Goal: Register for event/course

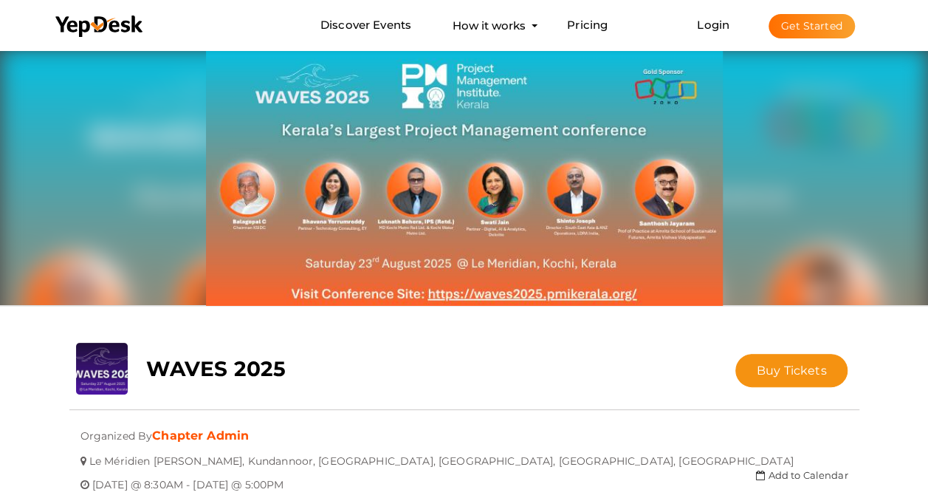
click at [369, 207] on img at bounding box center [464, 176] width 517 height 258
click at [478, 294] on img at bounding box center [464, 176] width 517 height 258
click at [443, 366] on div "WAVES 2025" at bounding box center [398, 365] width 526 height 44
click at [521, 220] on img at bounding box center [464, 176] width 517 height 258
click at [523, 295] on img at bounding box center [464, 176] width 517 height 258
